Goal: Task Accomplishment & Management: Use online tool/utility

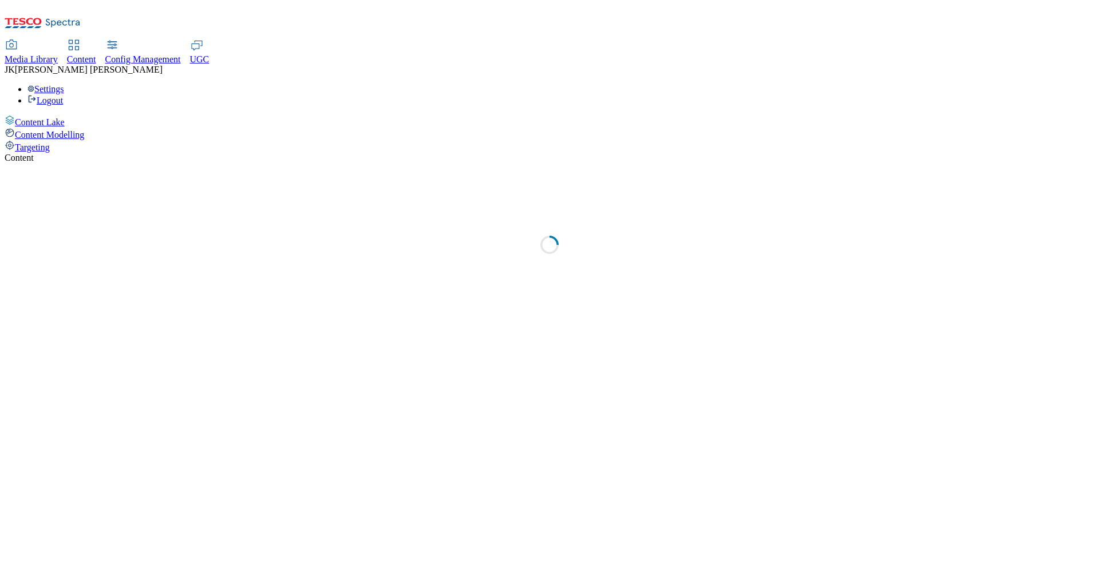
select select "ighs-sk"
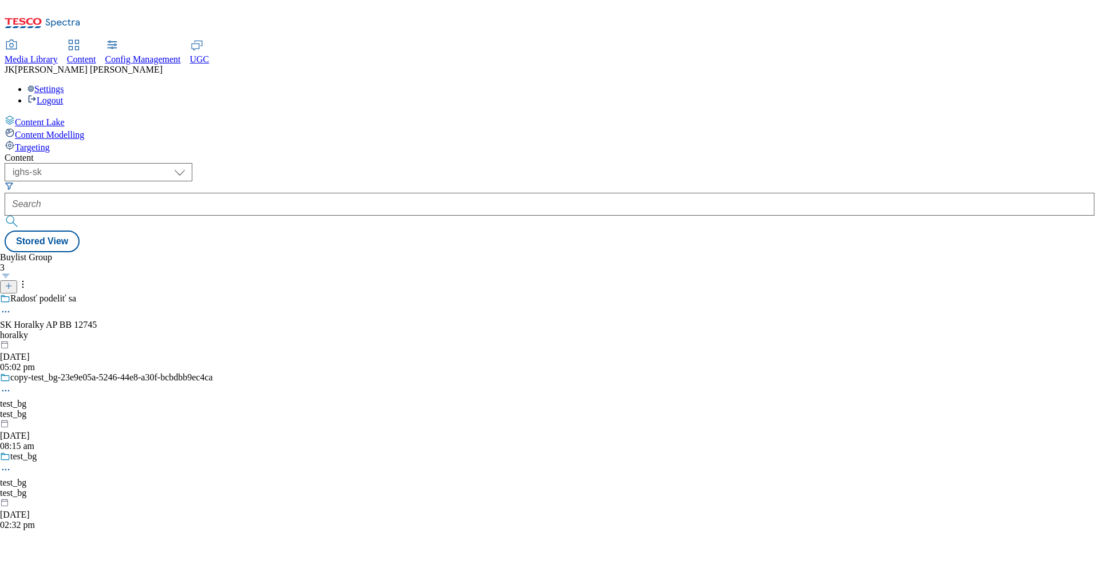
click at [665, 252] on div "Buylist Group 3 Radosť podeliť sa SK Horalky AP BB 12745 horalky [DATE] 05:02 p…" at bounding box center [549, 252] width 1089 height 0
click at [465, 252] on div "Buylist Group 3 Radosť podeliť sa SK Horalky AP BB 12745 horalky [DATE] 05:02 p…" at bounding box center [549, 252] width 1089 height 0
click at [213, 330] on div "horalky" at bounding box center [106, 335] width 213 height 10
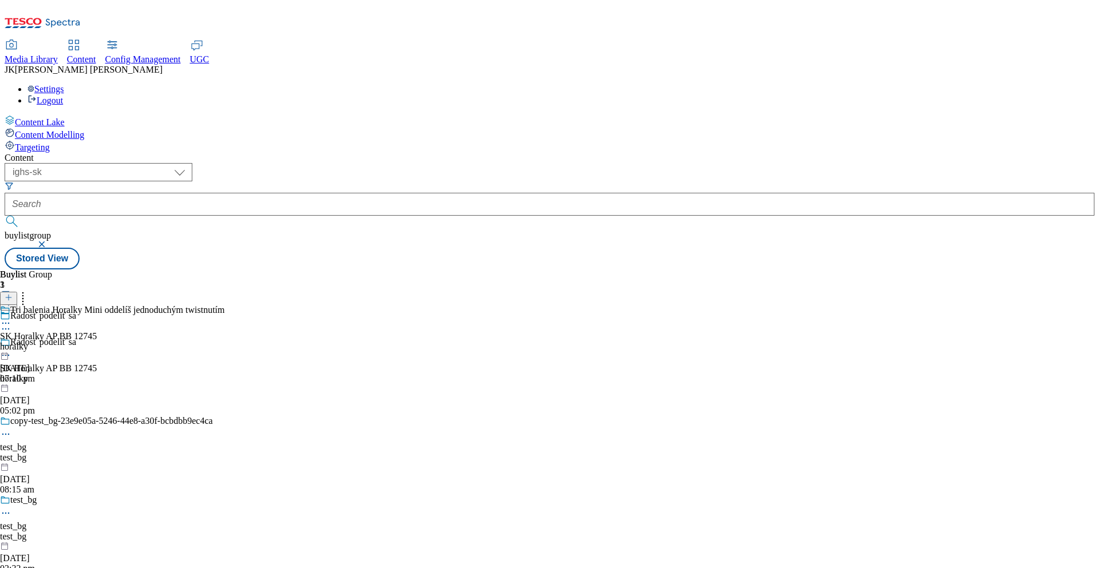
click at [225, 342] on div "horalky" at bounding box center [112, 347] width 225 height 10
click at [97, 305] on div "Horalky_BL SK Horalky AP BB 12745 horalky [DATE] 07:10 pm" at bounding box center [48, 344] width 97 height 79
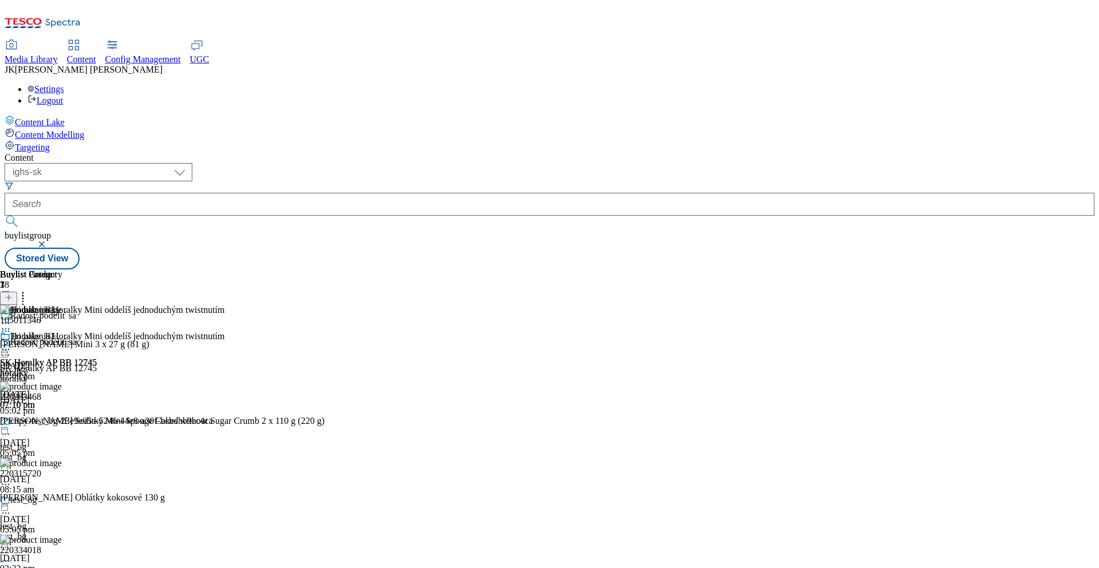
click at [97, 368] on div "horalky" at bounding box center [48, 373] width 97 height 10
click at [4, 349] on circle at bounding box center [3, 350] width 2 height 2
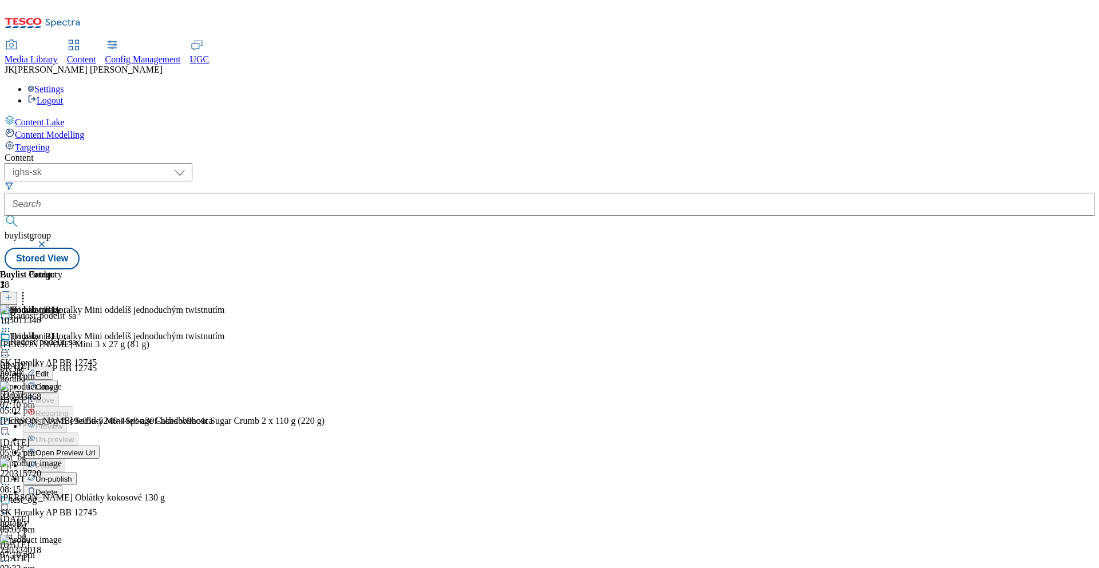
click at [49, 370] on span "Edit" at bounding box center [41, 374] width 13 height 9
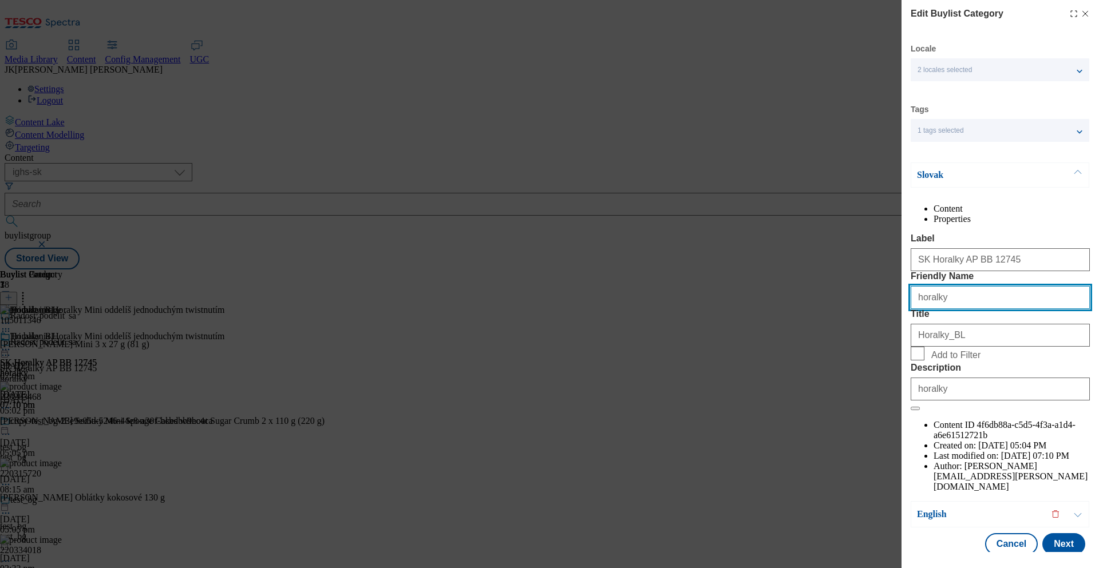
click at [945, 309] on input "horalky" at bounding box center [999, 297] width 179 height 23
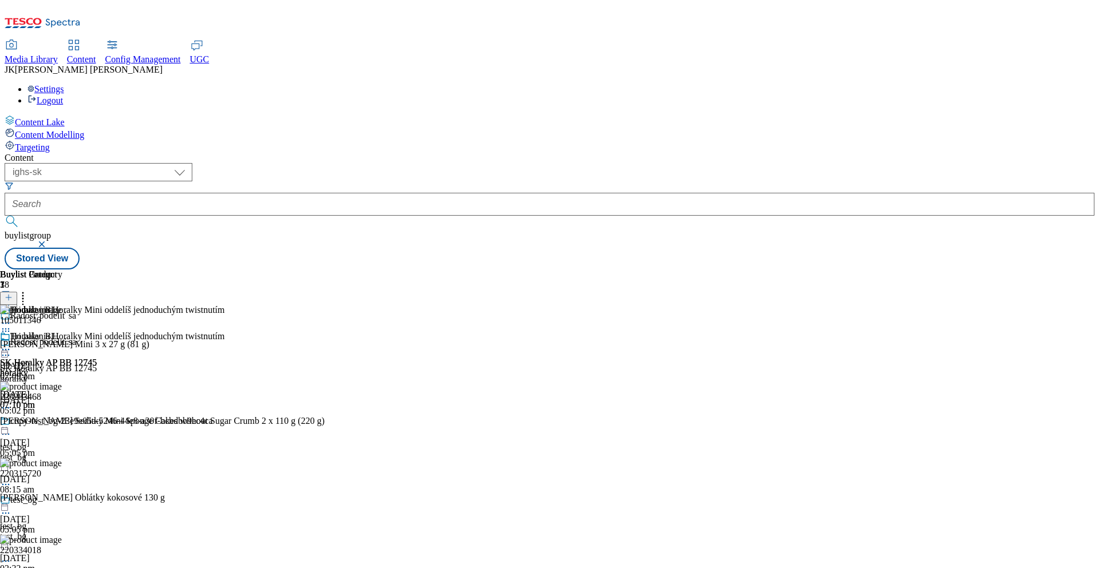
click at [29, 290] on icon at bounding box center [22, 295] width 11 height 11
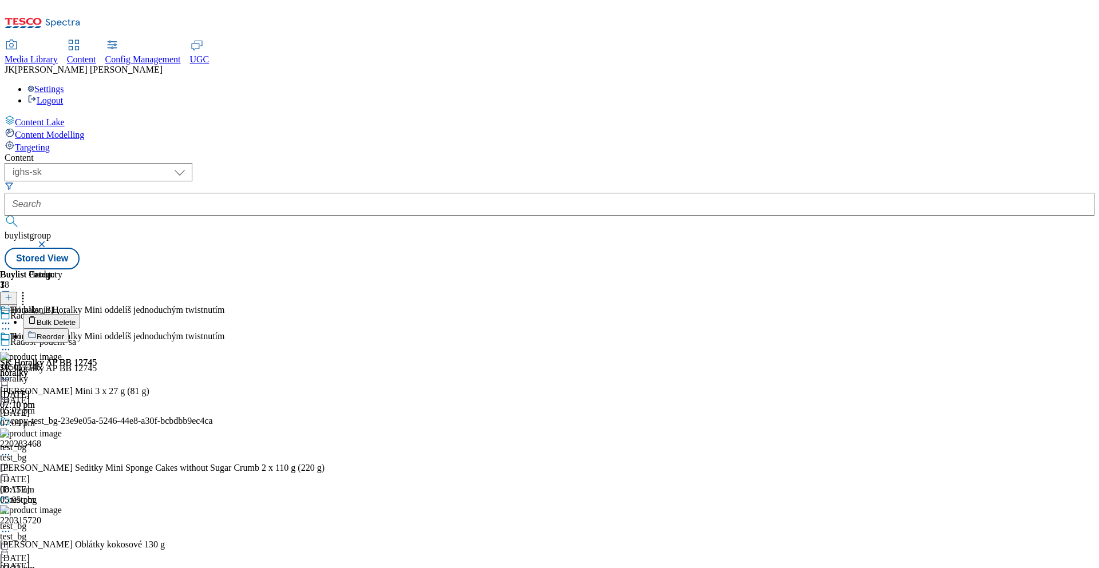
click at [64, 332] on span "Reorder" at bounding box center [50, 336] width 27 height 9
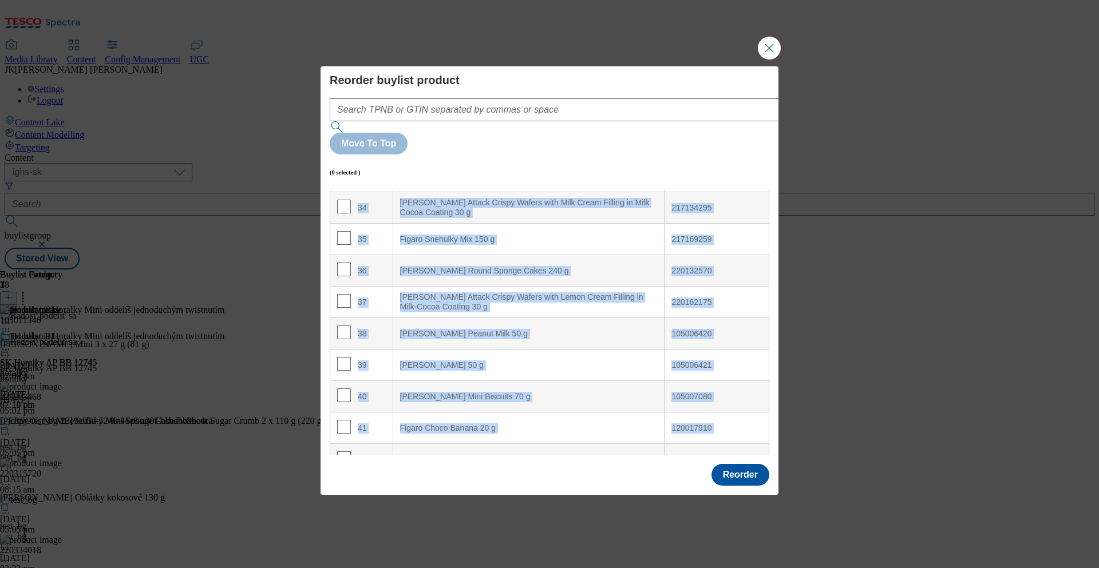
scroll to position [1087, 0]
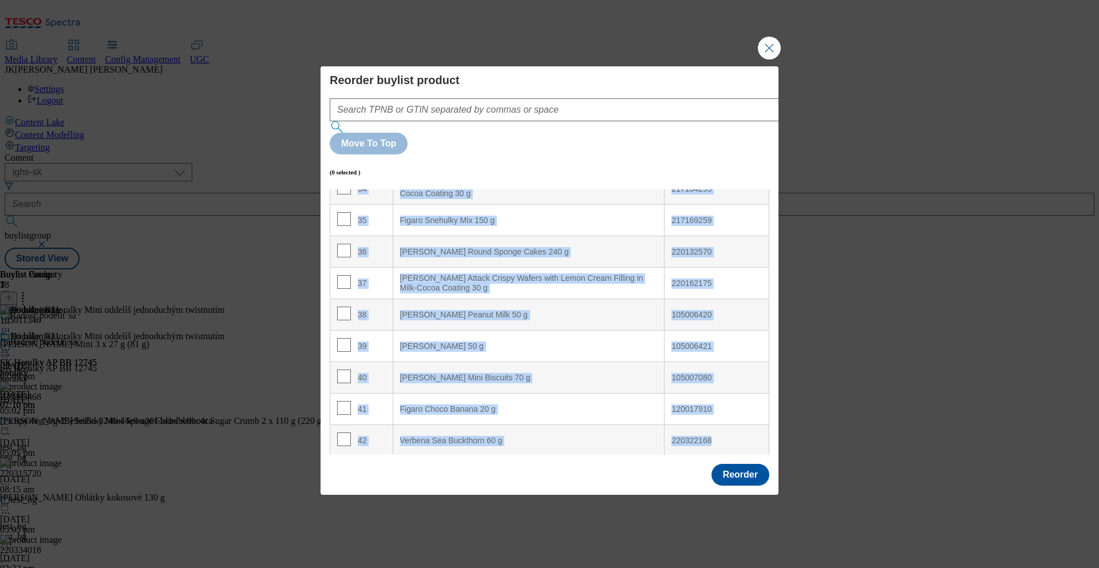
drag, startPoint x: 340, startPoint y: 189, endPoint x: 718, endPoint y: 407, distance: 436.5
click at [718, 407] on table "Index Product Name TPNB or GTIN 1 [PERSON_NAME] Horalky Mini 3 x 27 g (81 g) 10…" at bounding box center [549, 346] width 439 height 2487
copy table "Loremip Dolo SITA co ADIP 1 Elitse Doeiusm Temp 1 i 10 u (83 l) 950419501 2 Etd…"
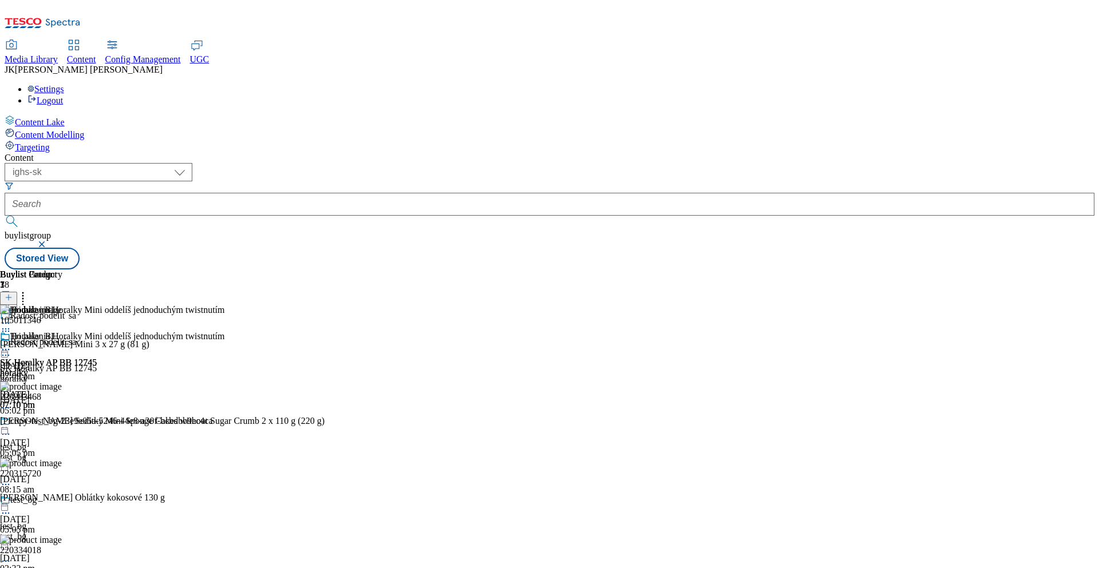
click at [774, 163] on div "( optional ) dotcom-cz dotcom-hu dotcom-sk fnf-uk ghs-roi ghs-uk group-comms ig…" at bounding box center [549, 216] width 1089 height 106
